Goal: Task Accomplishment & Management: Use online tool/utility

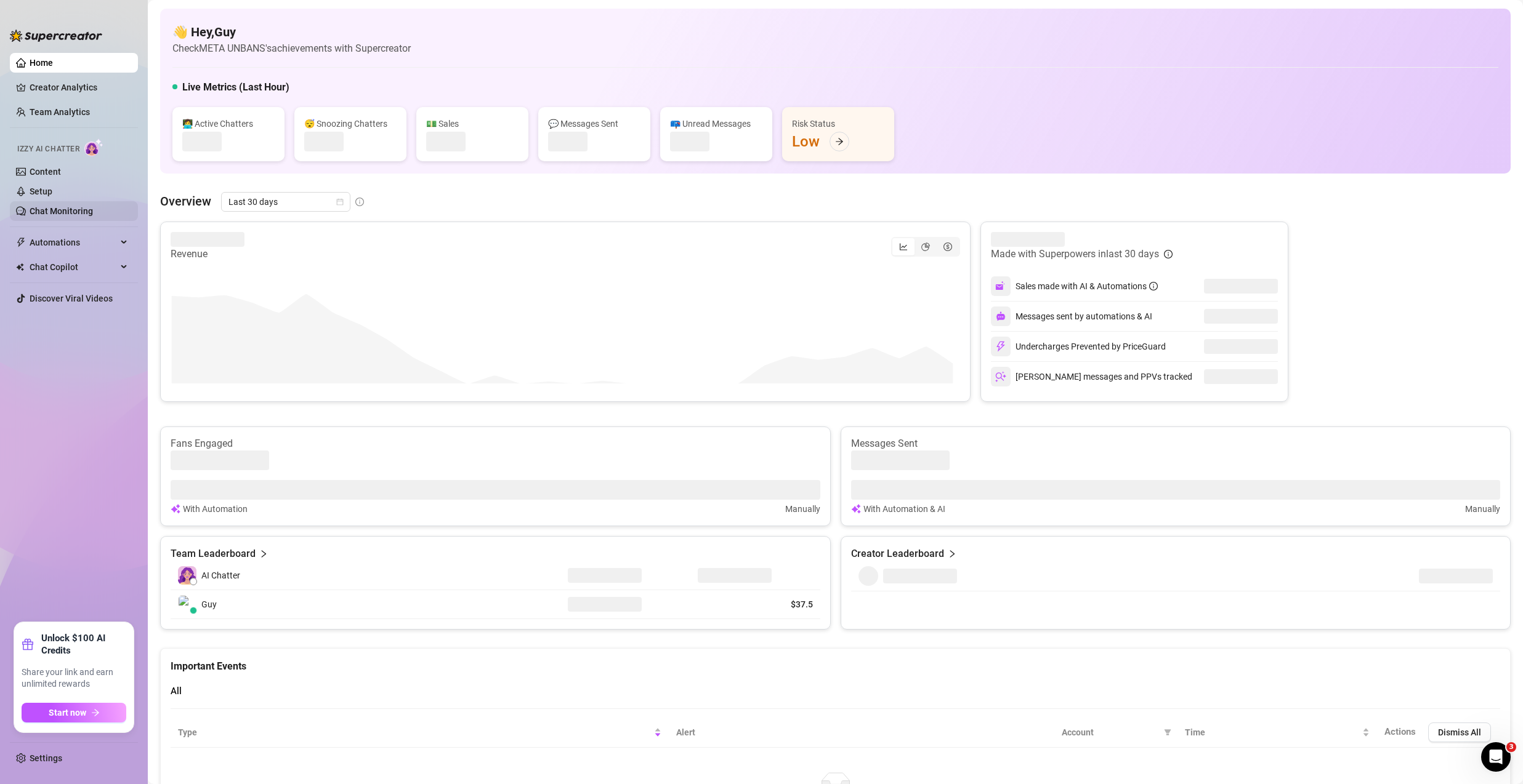
click at [80, 207] on link "Chat Monitoring" at bounding box center [61, 211] width 63 height 10
click at [80, 208] on link "Chat Monitoring" at bounding box center [61, 211] width 63 height 10
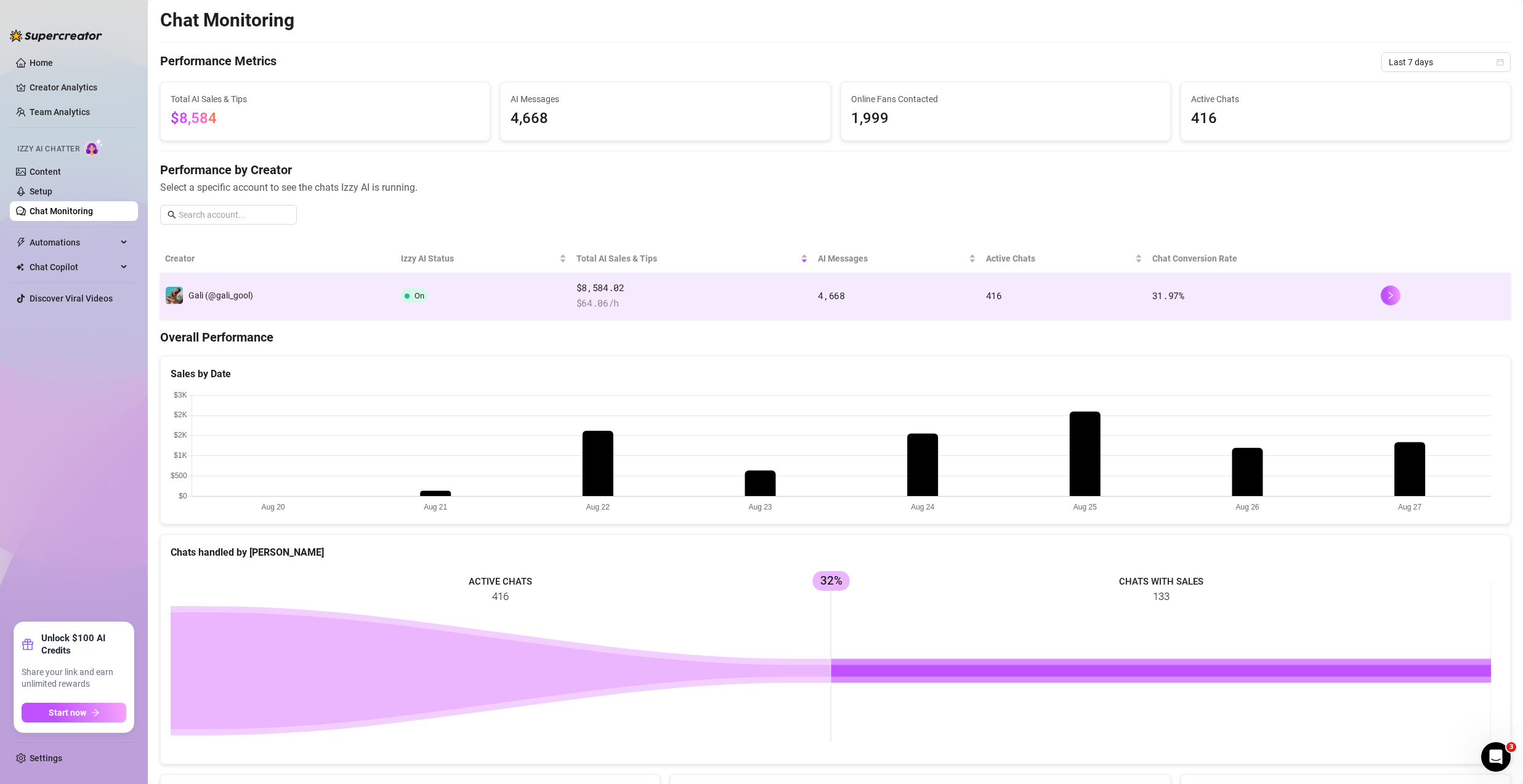
click at [780, 306] on span "$ 64.06 /h" at bounding box center [692, 303] width 232 height 15
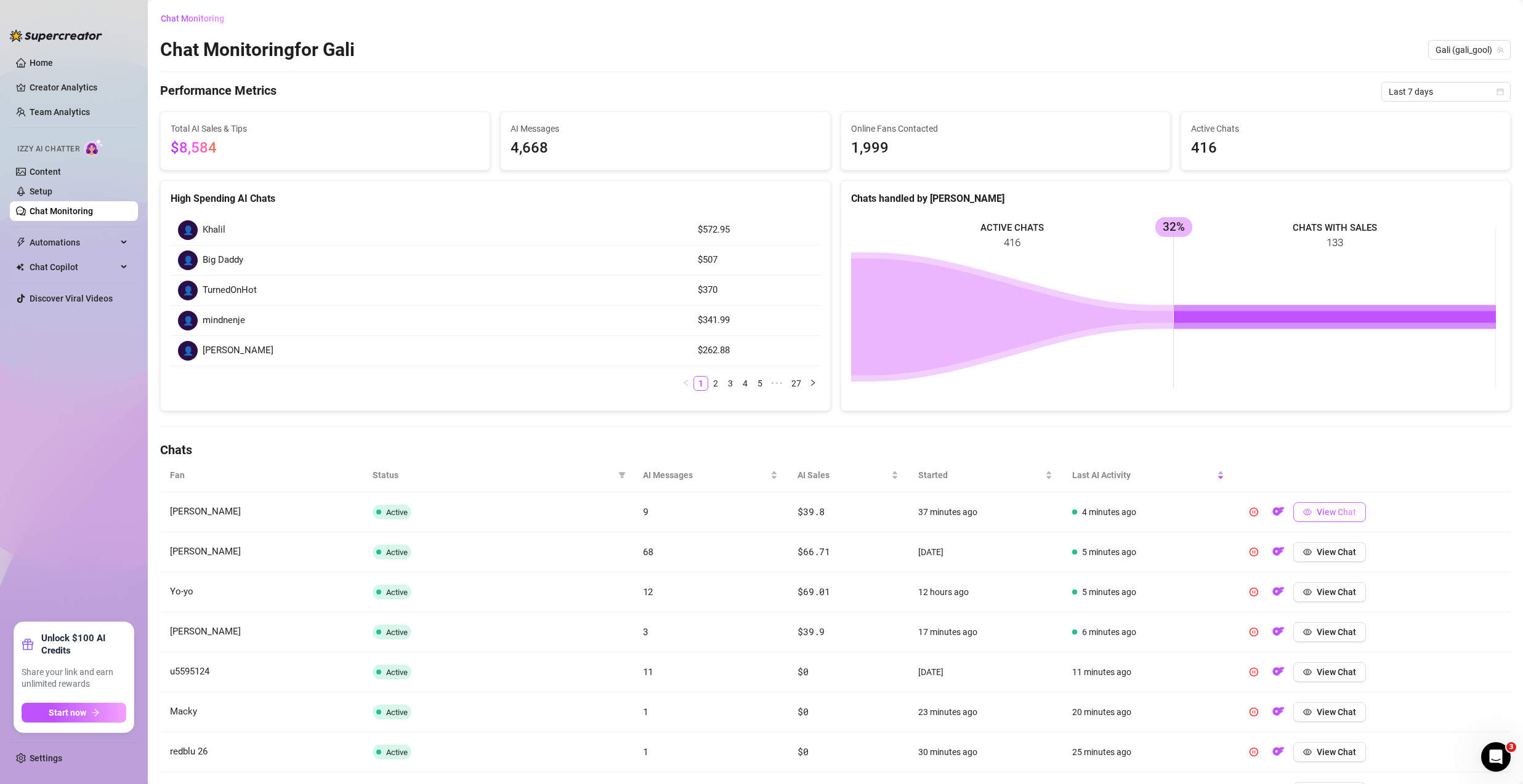
click at [1341, 514] on span "View Chat" at bounding box center [1336, 512] width 39 height 10
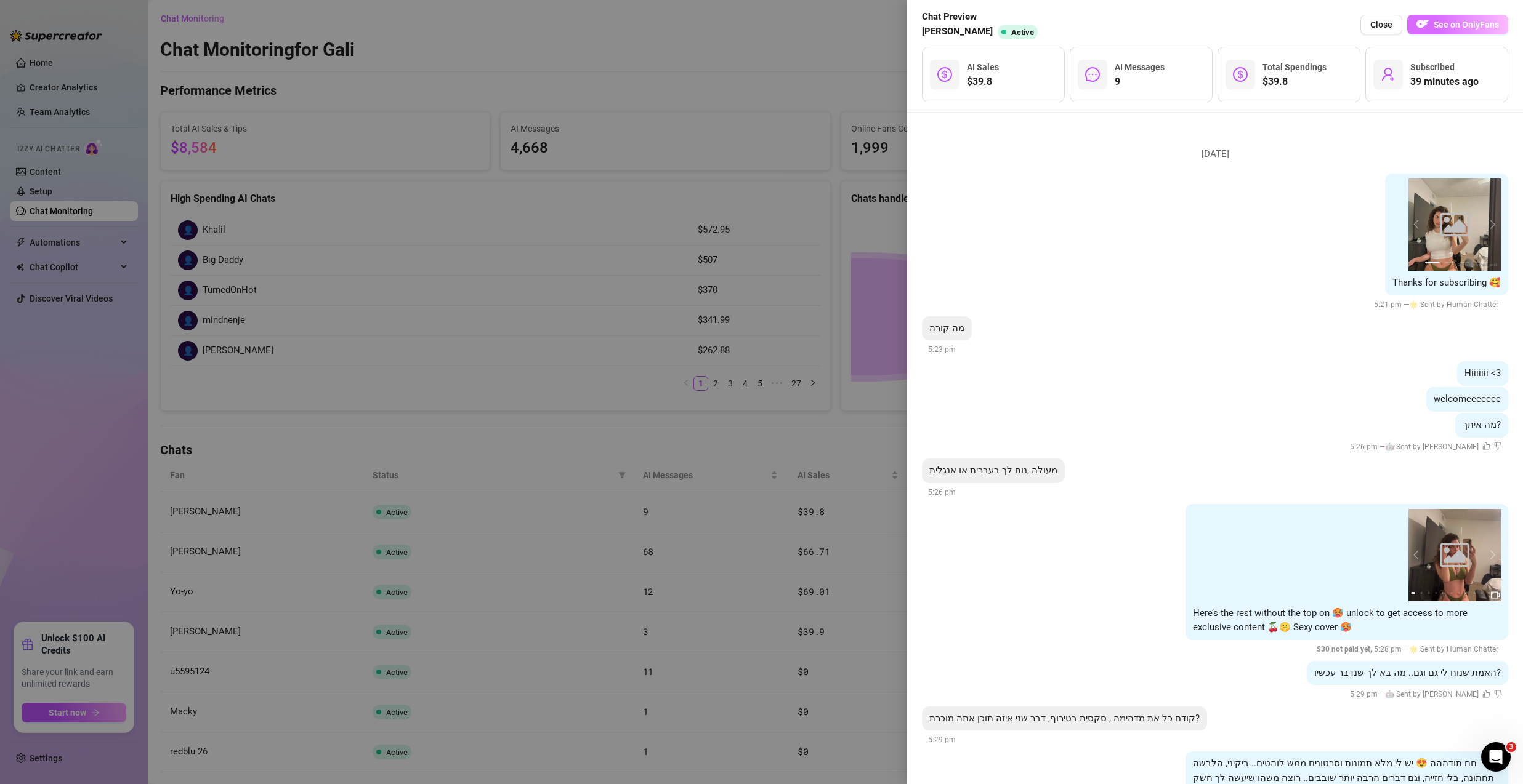
click at [1472, 28] on span "See on OnlyFans" at bounding box center [1466, 25] width 65 height 10
